Goal: Task Accomplishment & Management: Use online tool/utility

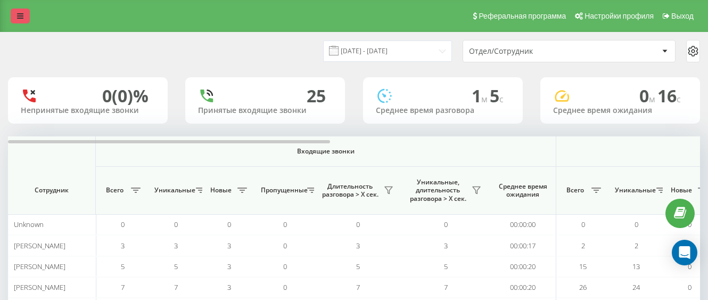
click at [25, 14] on link at bounding box center [20, 16] width 19 height 15
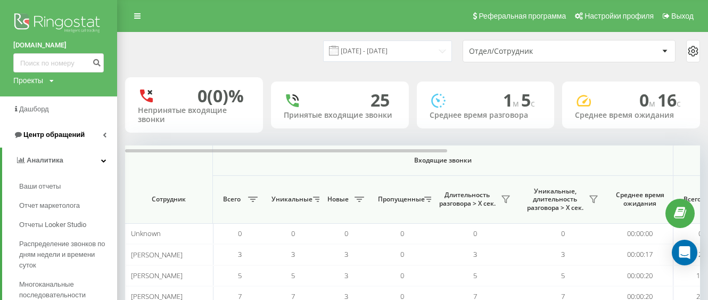
click at [47, 135] on span "Центр обращений" at bounding box center [53, 134] width 61 height 8
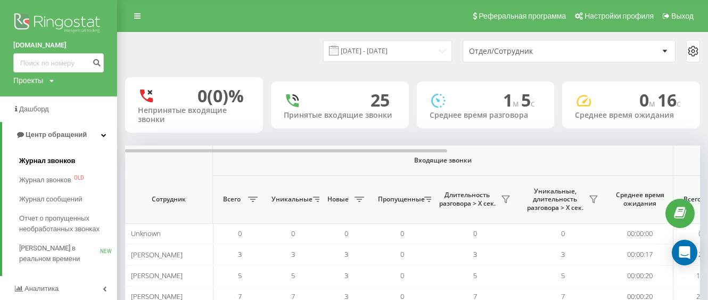
click at [57, 163] on span "Журнал звонков" at bounding box center [47, 160] width 56 height 11
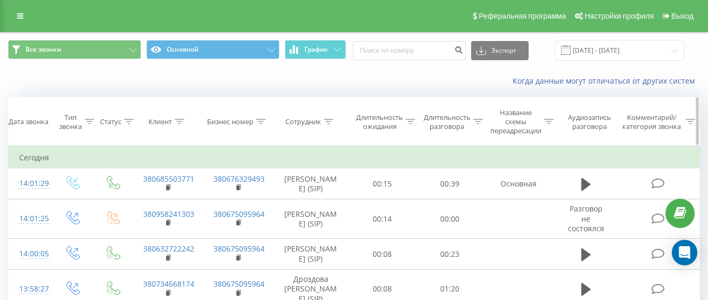
click at [185, 125] on div "Клиент" at bounding box center [167, 121] width 70 height 9
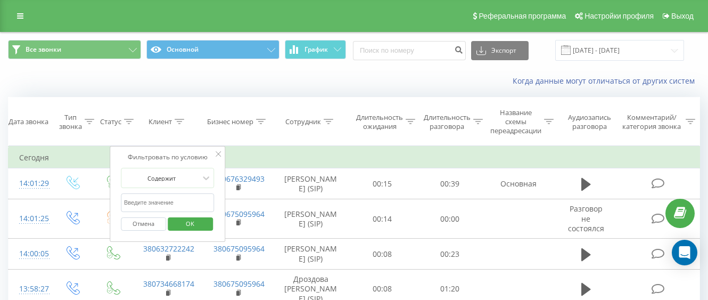
click at [172, 196] on input "text" at bounding box center [168, 202] width 94 height 19
paste input "+380982888116"
click at [184, 226] on span "OK" at bounding box center [190, 223] width 30 height 16
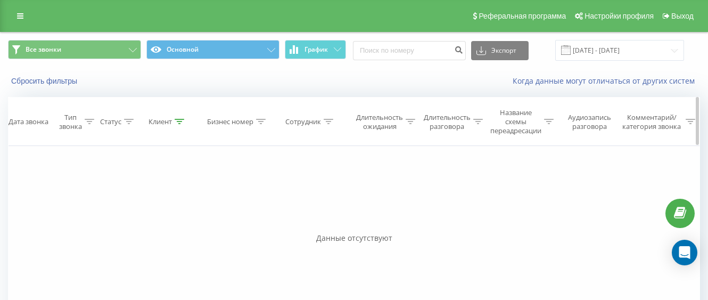
click at [179, 118] on div at bounding box center [180, 121] width 10 height 9
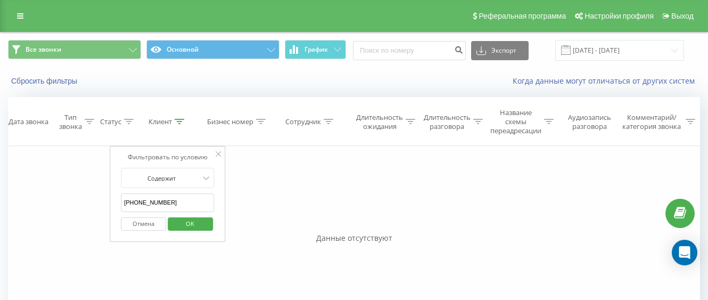
click at [123, 201] on input "+380982888116" at bounding box center [168, 202] width 94 height 19
type input "380982888116"
click at [192, 226] on span "OK" at bounding box center [190, 223] width 30 height 16
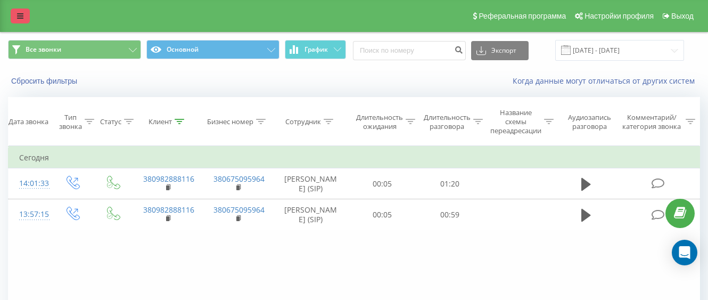
click at [15, 12] on link at bounding box center [20, 16] width 19 height 15
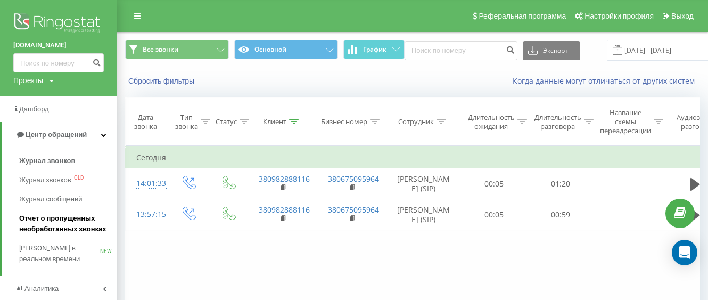
scroll to position [53, 0]
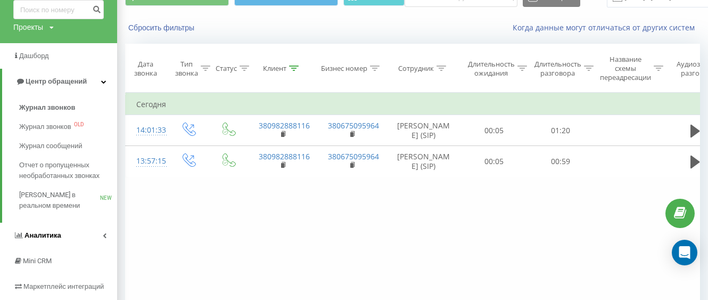
click at [52, 234] on span "Аналитика" at bounding box center [42, 235] width 37 height 8
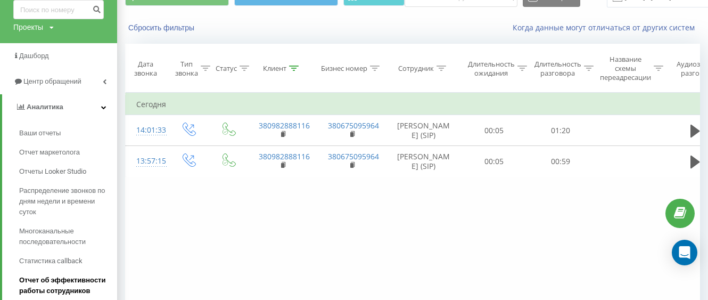
scroll to position [160, 0]
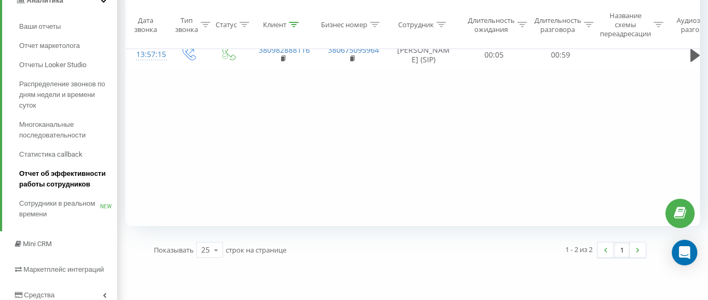
click at [59, 183] on span "Отчет об эффективности работы сотрудников" at bounding box center [65, 178] width 93 height 21
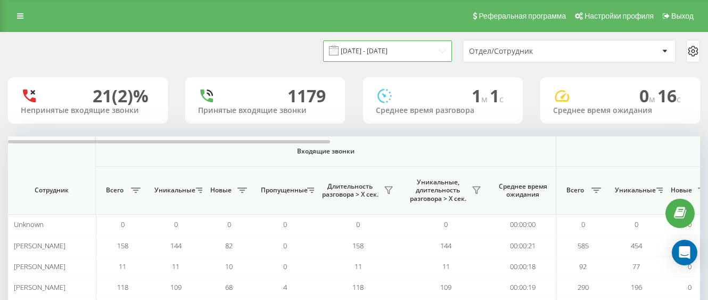
click at [400, 49] on input "19.07.2025 - 19.08.2025" at bounding box center [387, 50] width 129 height 21
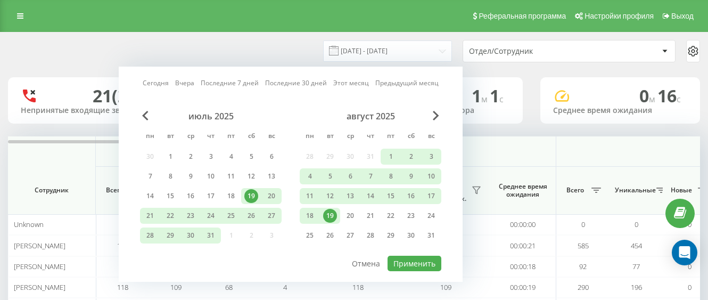
click at [336, 218] on div "19" at bounding box center [330, 216] width 14 height 14
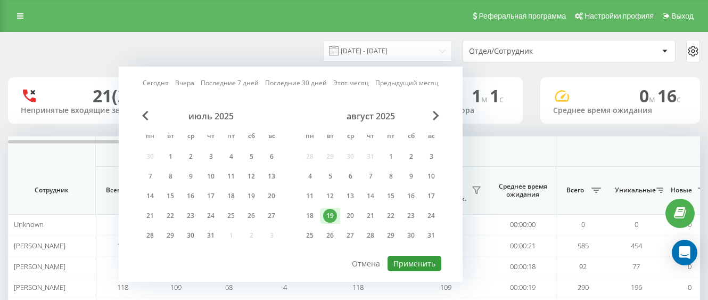
click at [416, 262] on button "Применить" at bounding box center [414, 262] width 54 height 15
type input "[DATE] - [DATE]"
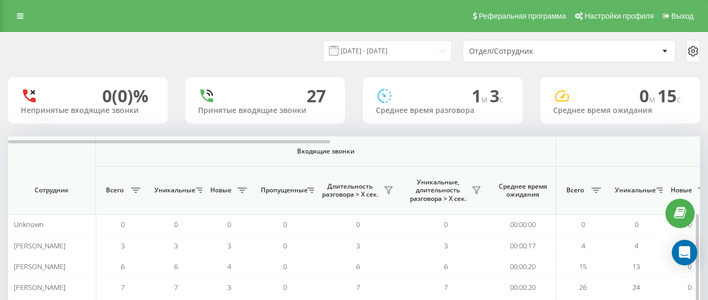
scroll to position [92, 0]
